Goal: Information Seeking & Learning: Understand process/instructions

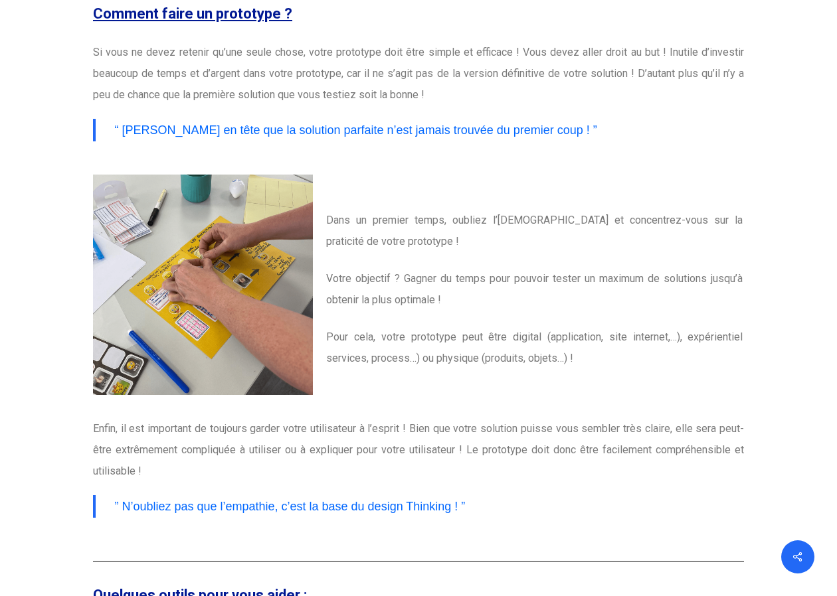
scroll to position [1203, 0]
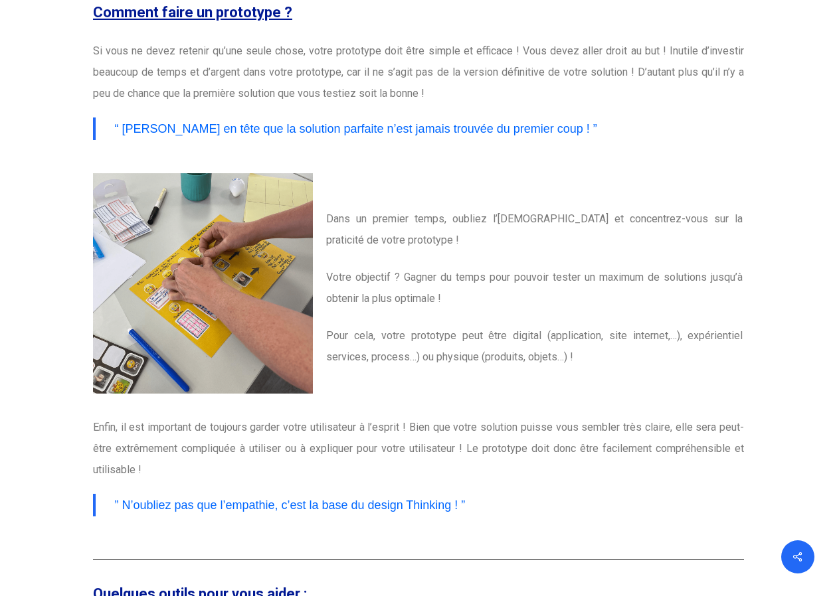
click at [421, 293] on p "Votre objectif ? Gagner du temps pour pouvoir tester un maximum de solutions ju…" at bounding box center [534, 296] width 416 height 58
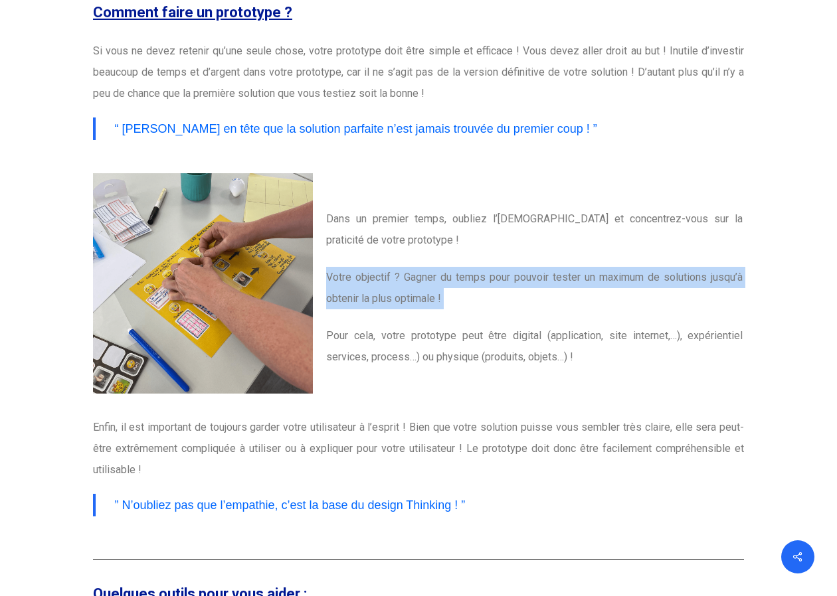
click at [421, 293] on p "Votre objectif ? Gagner du temps pour pouvoir tester un maximum de solutions ju…" at bounding box center [534, 296] width 416 height 58
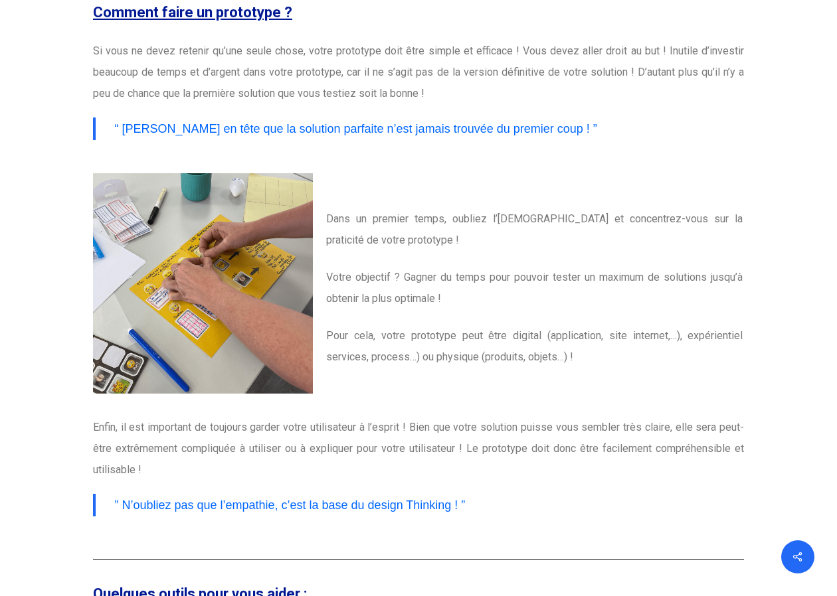
click at [414, 252] on p "Dans un premier temps, oubliez l’[DEMOGRAPHIC_DATA] et concentrez-vous sur la p…" at bounding box center [534, 237] width 416 height 58
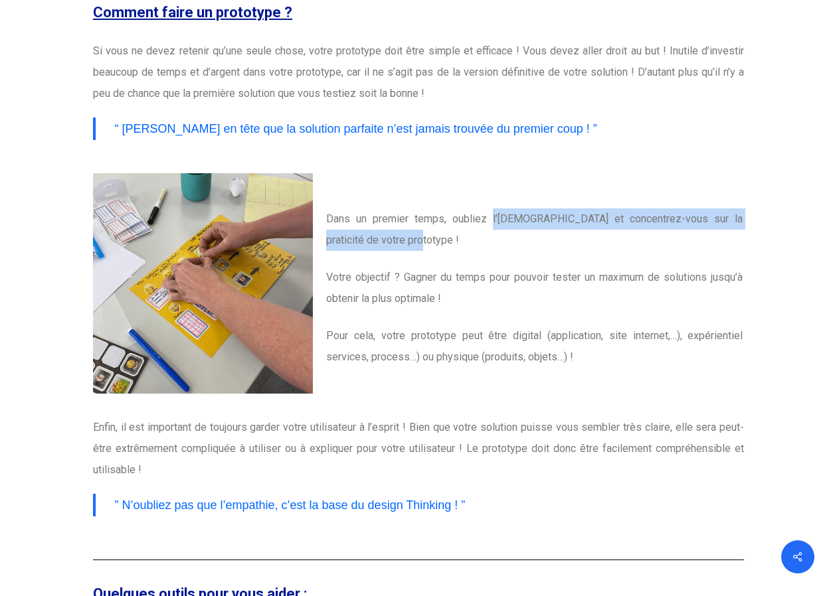
drag, startPoint x: 480, startPoint y: 219, endPoint x: 485, endPoint y: 234, distance: 15.5
click at [485, 234] on p "Dans un premier temps, oubliez l’[DEMOGRAPHIC_DATA] et concentrez-vous sur la p…" at bounding box center [534, 237] width 416 height 58
copy p "l’esthétisme et concentrez-vous sur la praticité de votre prototype !"
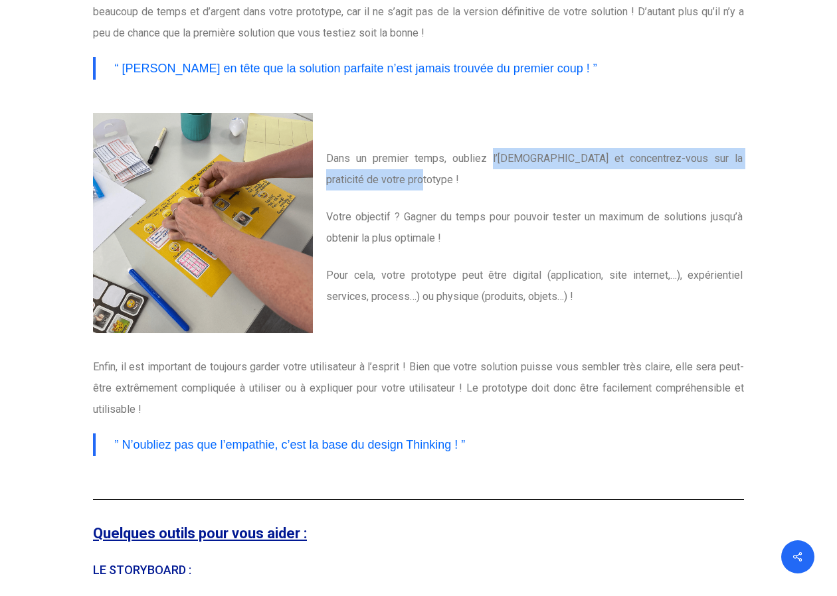
scroll to position [1262, 0]
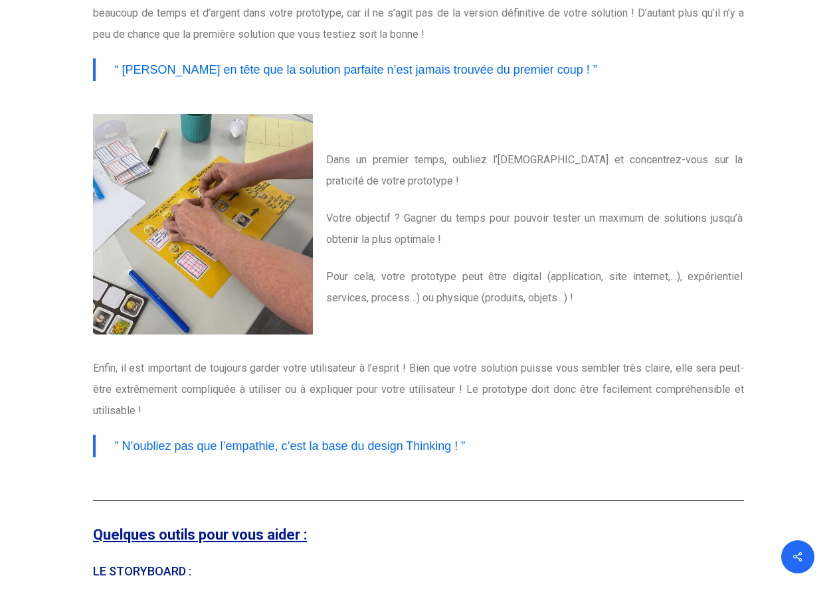
click at [355, 244] on p "Votre objectif ? Gagner du temps pour pouvoir tester un maximum de solutions ju…" at bounding box center [534, 237] width 416 height 58
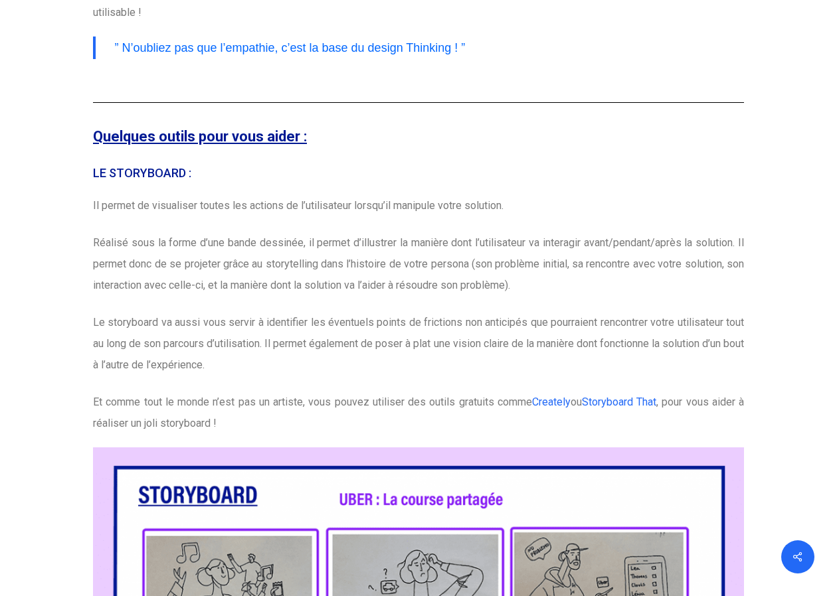
scroll to position [1767, 0]
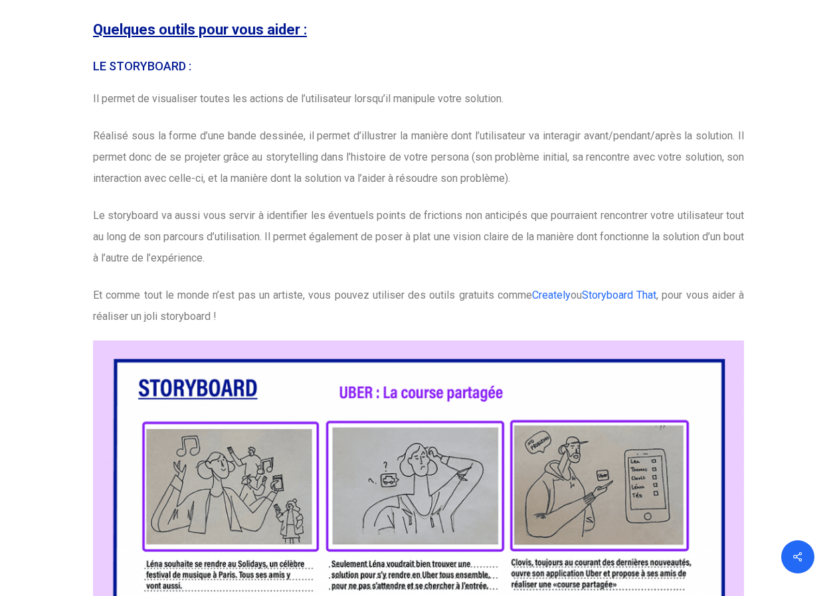
click at [346, 107] on p "Il permet de visualiser toutes les actions de l’utilisateur lorsqu’il manipule …" at bounding box center [418, 106] width 651 height 37
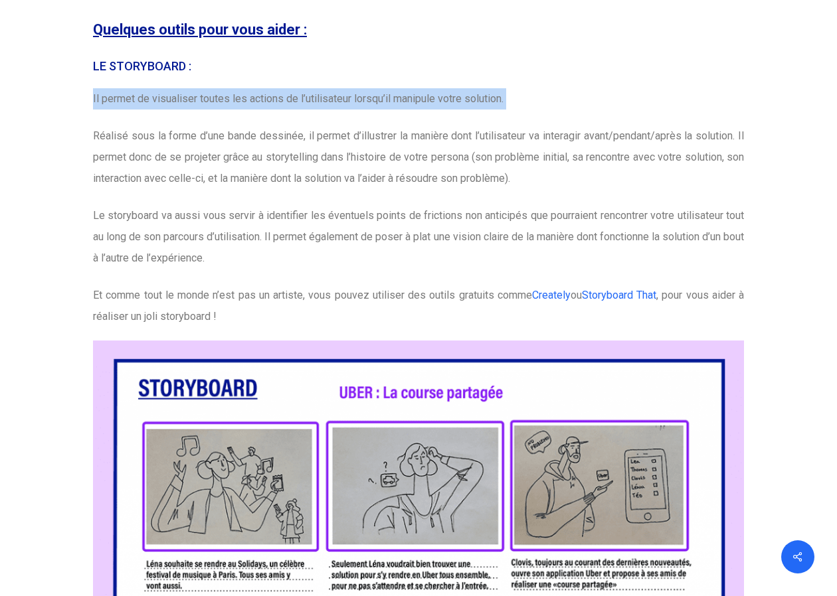
click at [346, 107] on p "Il permet de visualiser toutes les actions de l’utilisateur lorsqu’il manipule …" at bounding box center [418, 106] width 651 height 37
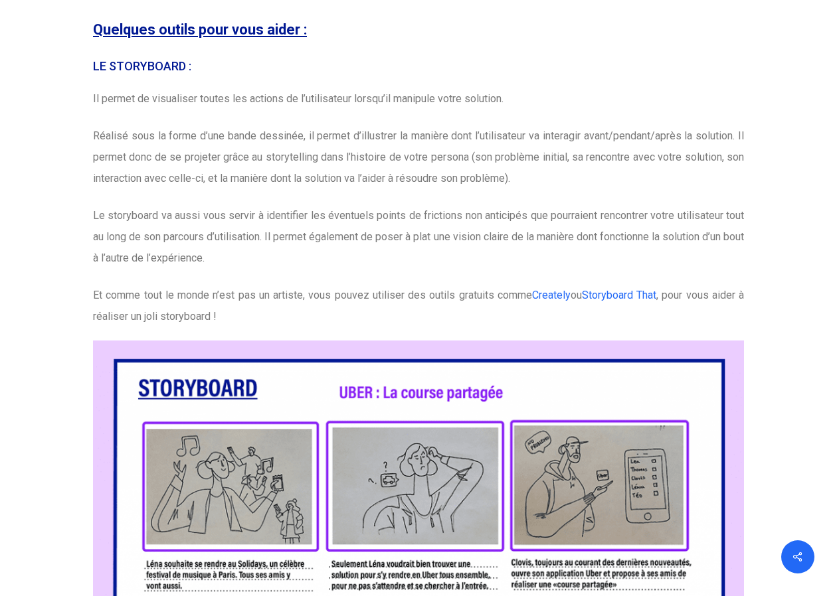
click at [344, 147] on p "Réalisé sous la forme d’une bande dessinée, il permet d’illustrer la manière do…" at bounding box center [418, 165] width 651 height 80
click at [327, 161] on p "Réalisé sous la forme d’une bande dessinée, il permet d’illustrer la manière do…" at bounding box center [418, 165] width 651 height 80
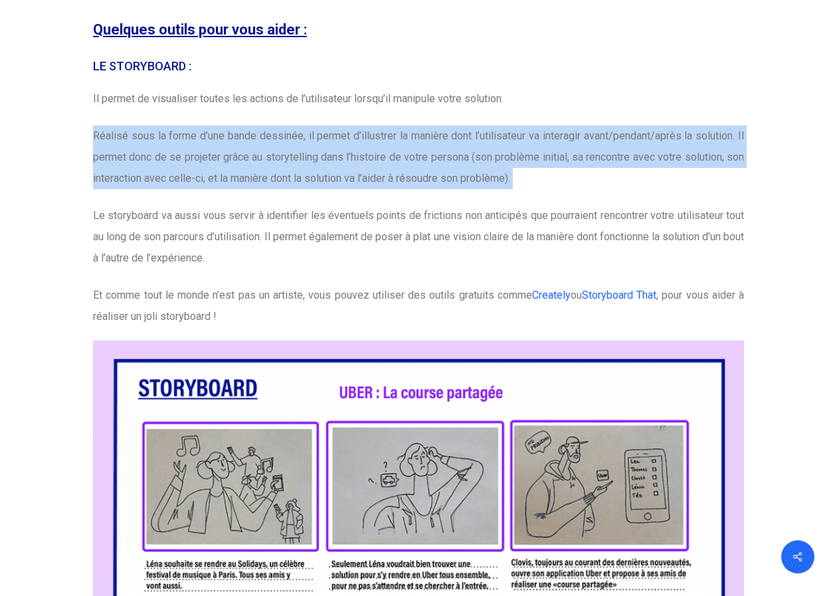
click at [327, 161] on p "Réalisé sous la forme d’une bande dessinée, il permet d’illustrer la manière do…" at bounding box center [418, 165] width 651 height 80
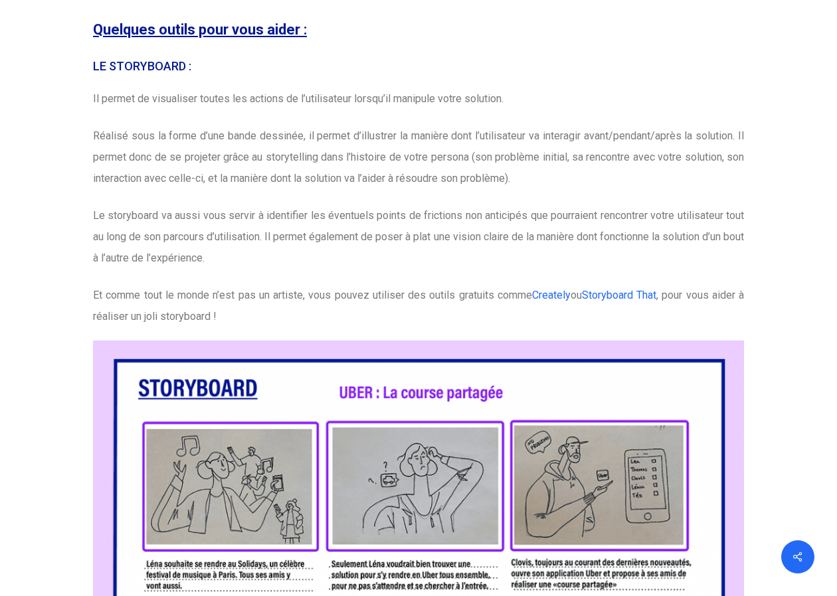
click at [327, 115] on p "Il permet de visualiser toutes les actions de l’utilisateur lorsqu’il manipule …" at bounding box center [418, 106] width 651 height 37
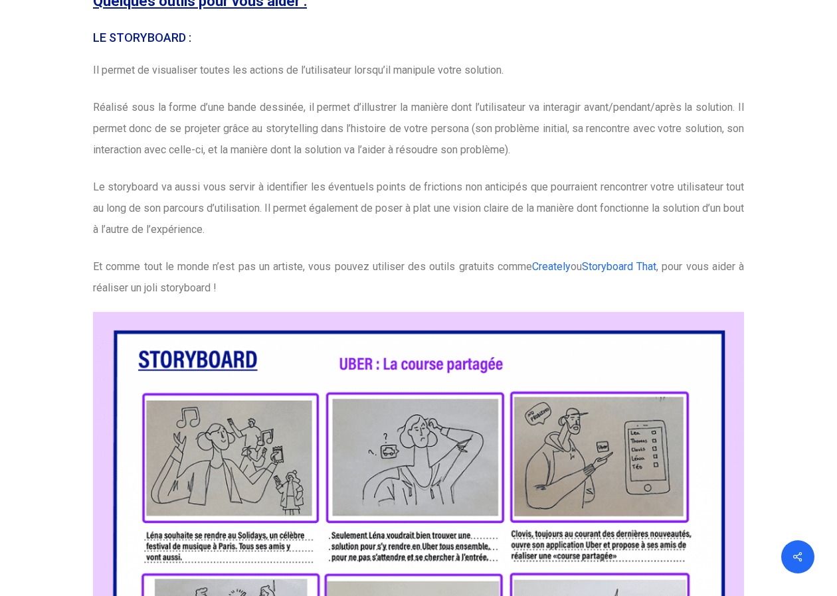
scroll to position [1798, 0]
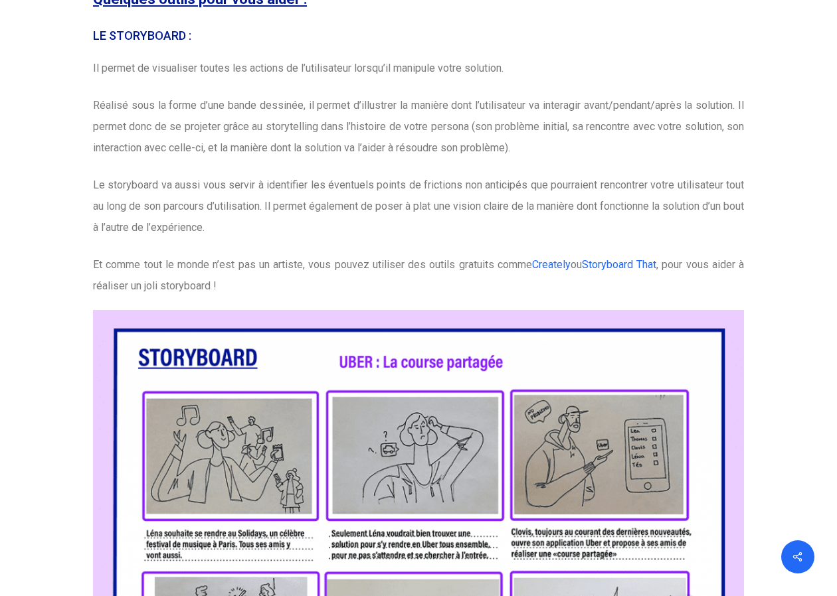
click at [383, 135] on p "Réalisé sous la forme d’une bande dessinée, il permet d’illustrer la manière do…" at bounding box center [418, 135] width 651 height 80
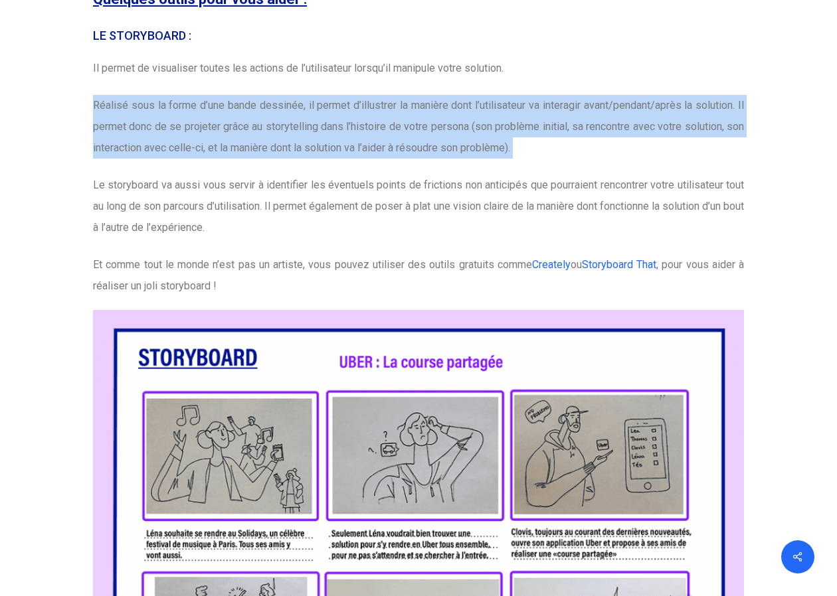
click at [383, 135] on p "Réalisé sous la forme d’une bande dessinée, il permet d’illustrer la manière do…" at bounding box center [418, 135] width 651 height 80
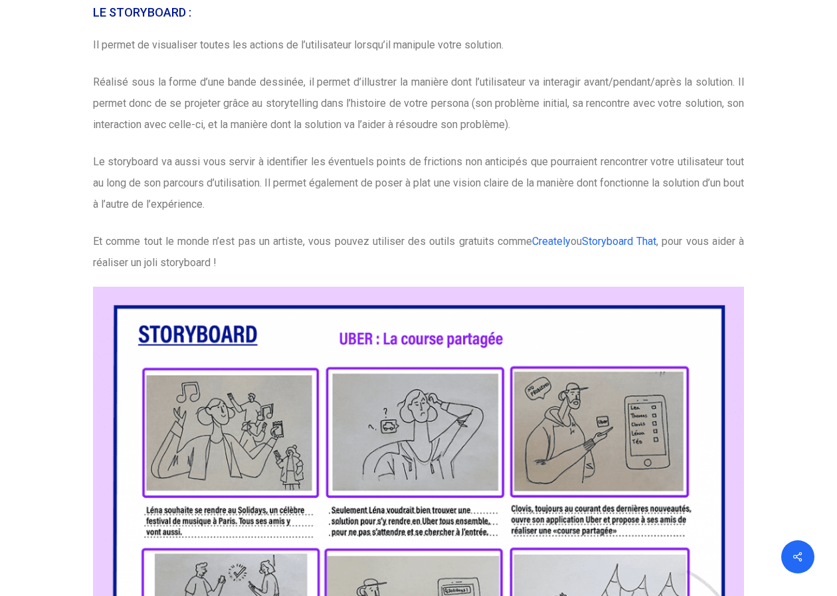
click at [359, 189] on p "Le storyboard va aussi vous servir à identifier les éventuels points de frictio…" at bounding box center [418, 191] width 651 height 80
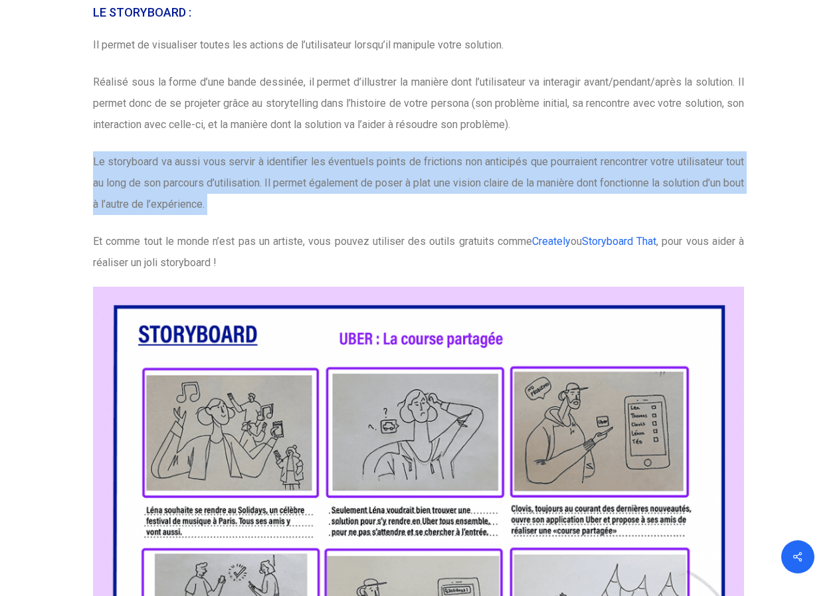
click at [359, 189] on p "Le storyboard va aussi vous servir à identifier les éventuels points de frictio…" at bounding box center [418, 191] width 651 height 80
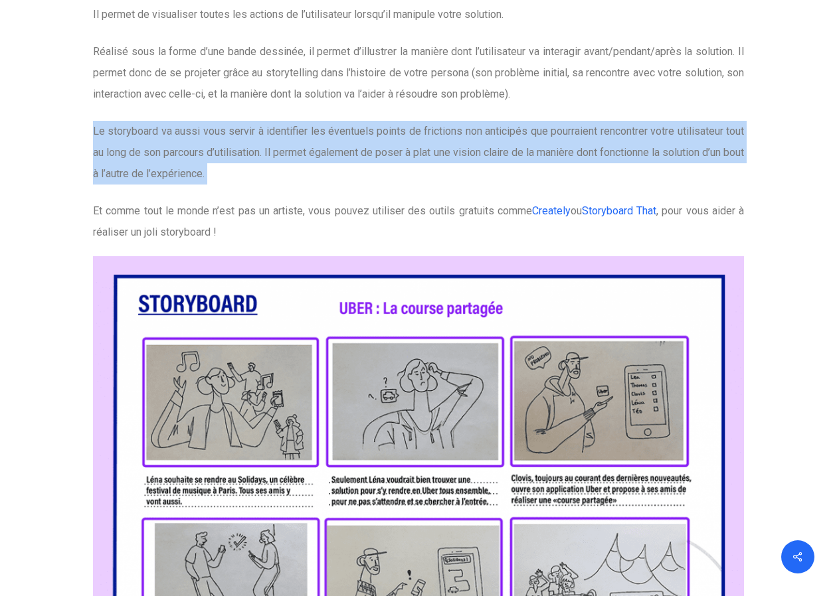
click at [359, 189] on p "Le storyboard va aussi vous servir à identifier les éventuels points de frictio…" at bounding box center [418, 161] width 651 height 80
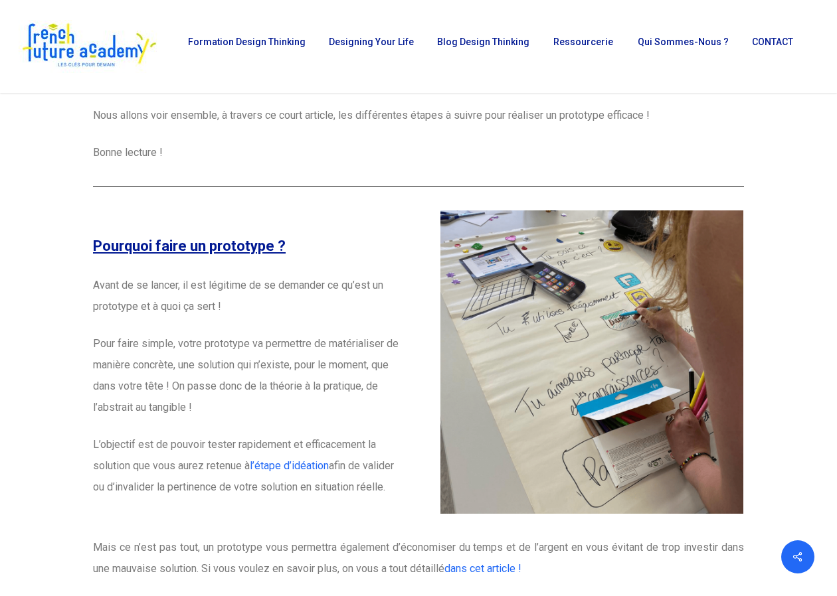
scroll to position [322, 0]
